Goal: Transaction & Acquisition: Purchase product/service

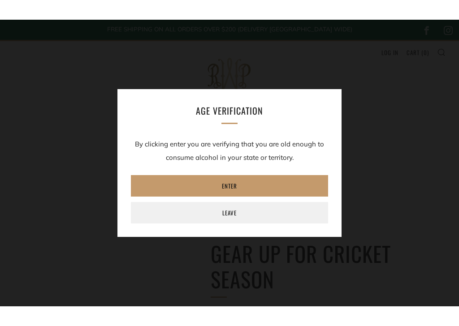
scroll to position [174, 0]
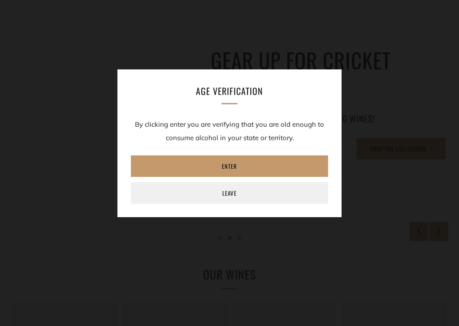
click at [240, 160] on link "Enter" at bounding box center [229, 167] width 197 height 22
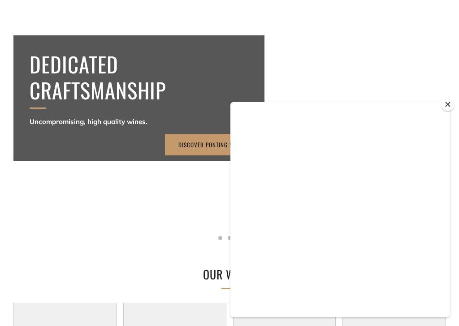
click at [220, 161] on div at bounding box center [229, 108] width 519 height 334
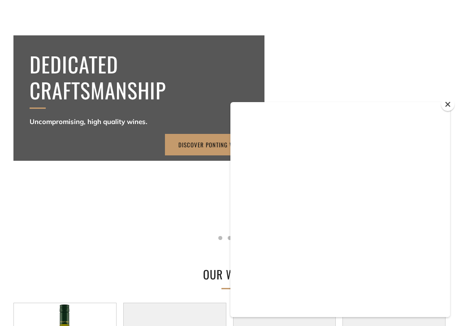
click at [230, 165] on div at bounding box center [229, 108] width 519 height 334
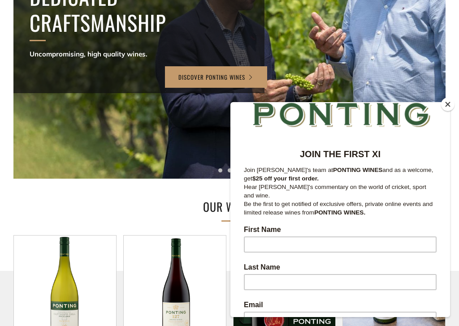
scroll to position [40, 0]
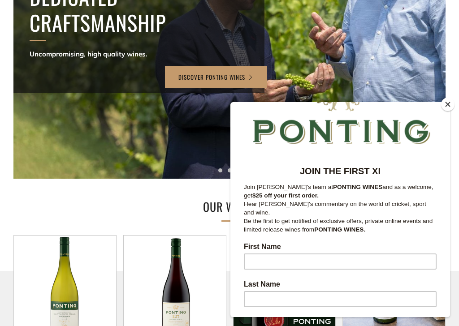
click at [454, 102] on button "Close" at bounding box center [447, 104] width 13 height 13
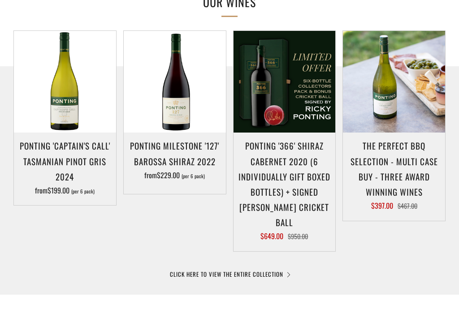
scroll to position [449, 0]
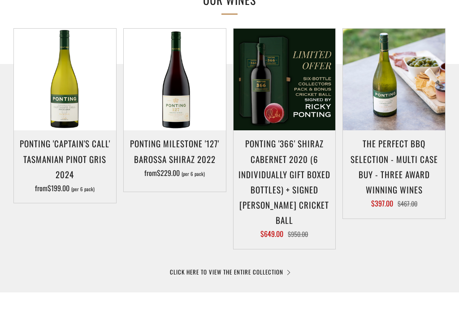
click at [182, 81] on img at bounding box center [175, 80] width 102 height 102
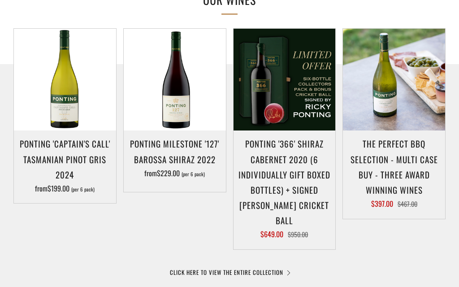
scroll to position [449, 0]
click at [286, 104] on img at bounding box center [285, 80] width 102 height 102
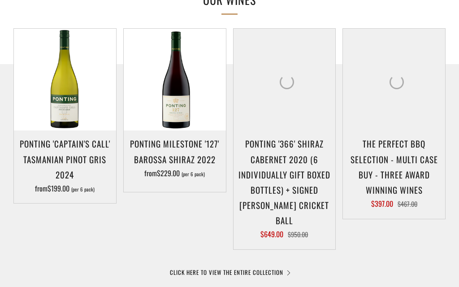
scroll to position [449, 0]
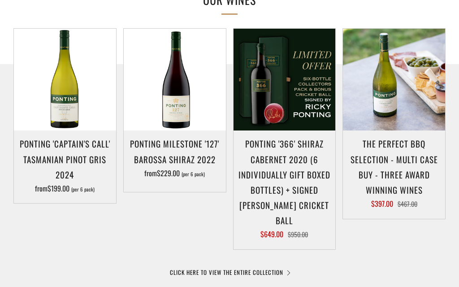
click at [395, 153] on h3 "The perfect BBQ selection - MULTI CASE BUY - Three award winning wines" at bounding box center [393, 166] width 93 height 61
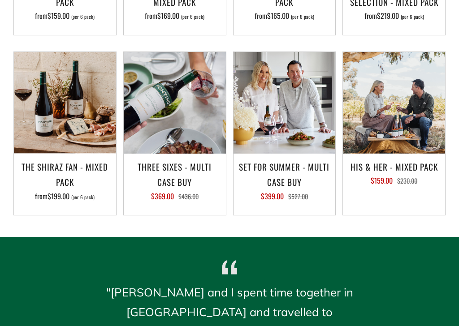
scroll to position [788, 0]
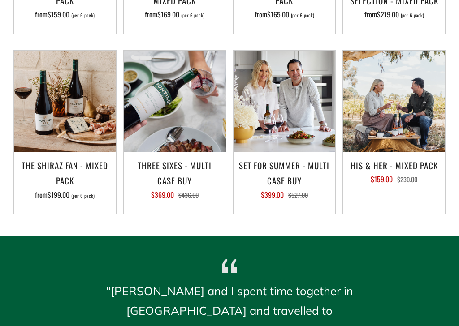
click at [182, 118] on img at bounding box center [175, 102] width 102 height 102
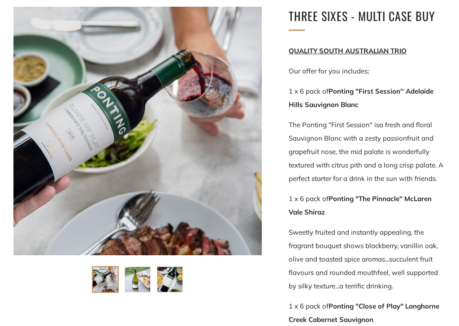
scroll to position [151, 0]
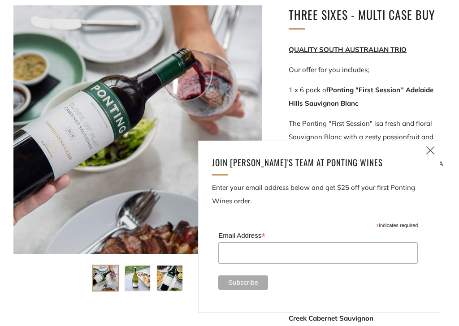
click at [436, 148] on link "Close (esc)" at bounding box center [430, 150] width 19 height 19
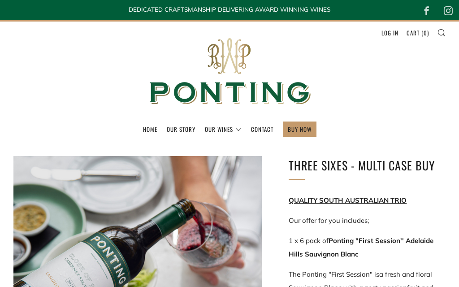
scroll to position [0, 0]
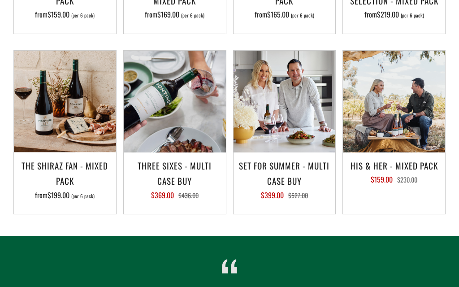
scroll to position [787, 0]
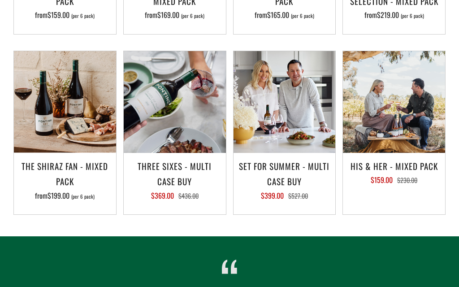
click at [364, 137] on img at bounding box center [394, 102] width 102 height 102
click at [384, 137] on img at bounding box center [394, 102] width 102 height 102
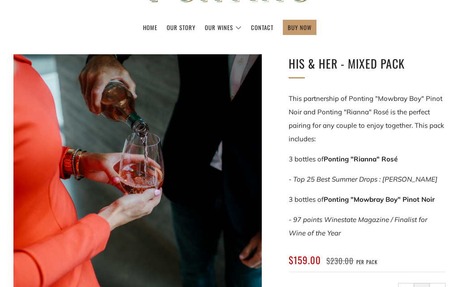
scroll to position [72, 0]
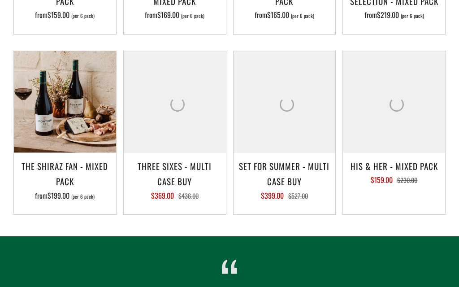
scroll to position [787, 0]
